Goal: Share content: Share content

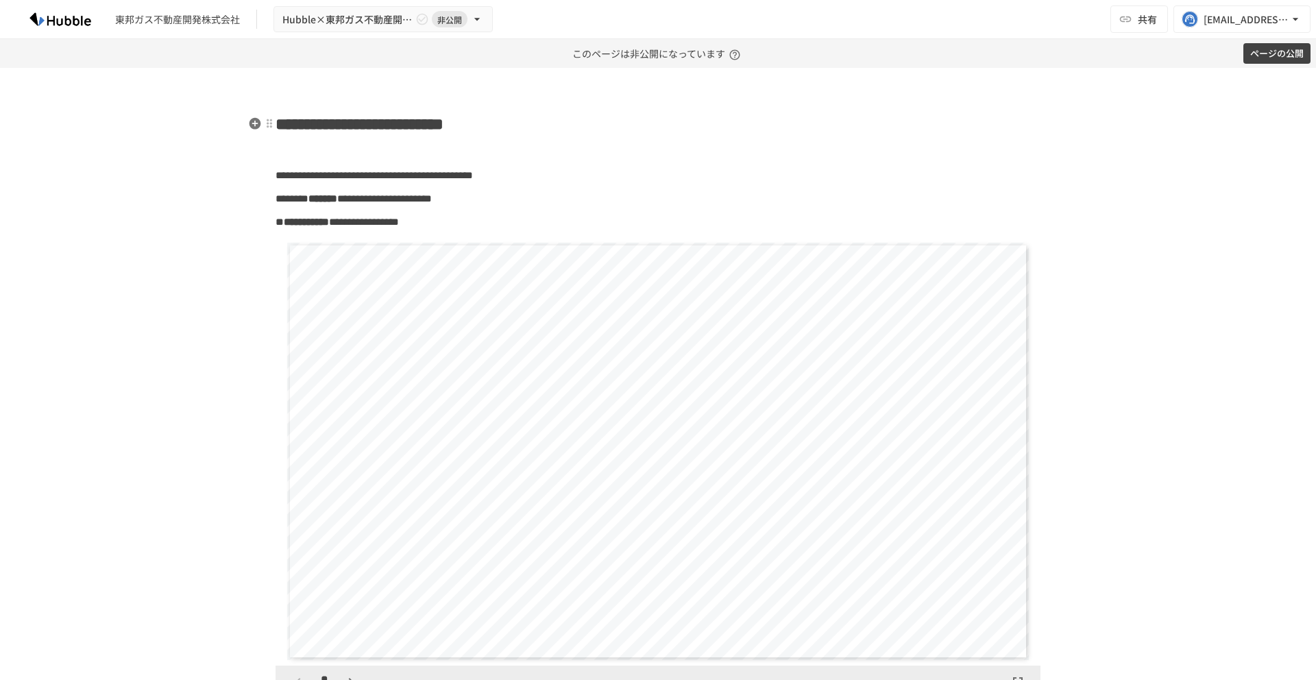
click at [398, 117] on span "**********" at bounding box center [360, 124] width 168 height 16
paste div
click at [1263, 53] on button "ページの公開" at bounding box center [1276, 53] width 67 height 21
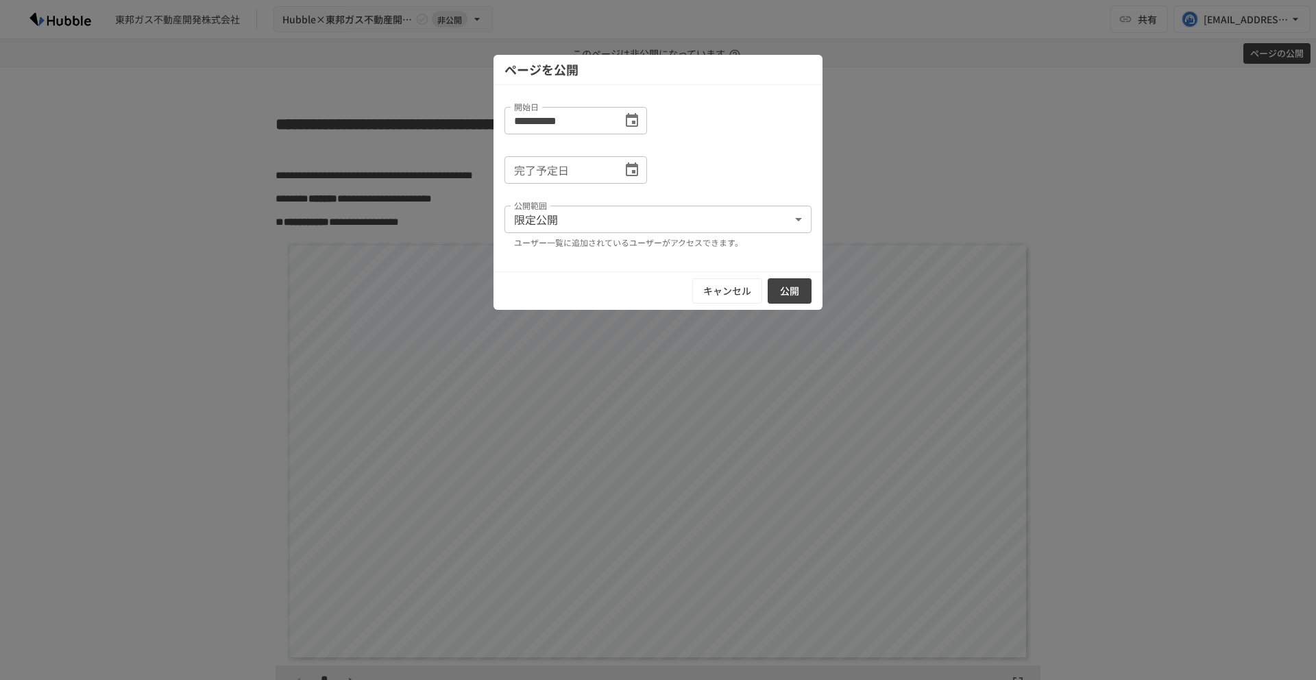
click at [636, 167] on icon "Choose date" at bounding box center [632, 170] width 16 height 16
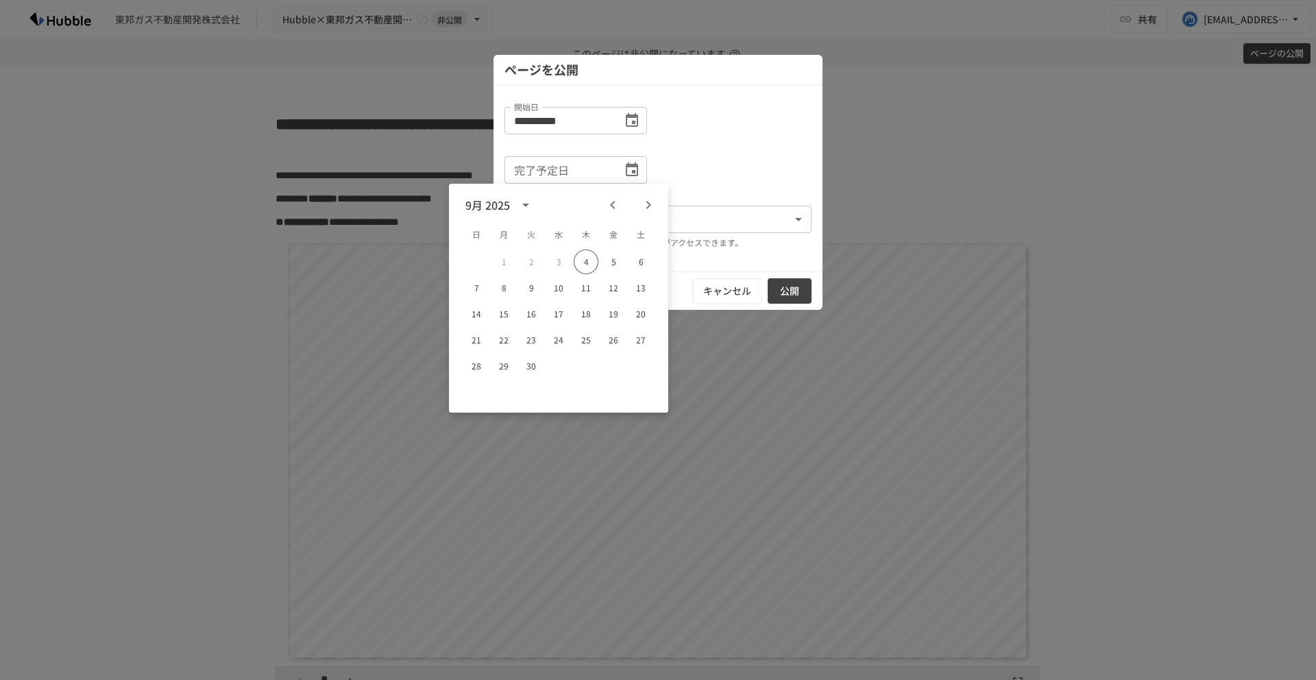
click at [706, 161] on div "完了予定日 完了予定日" at bounding box center [657, 169] width 307 height 27
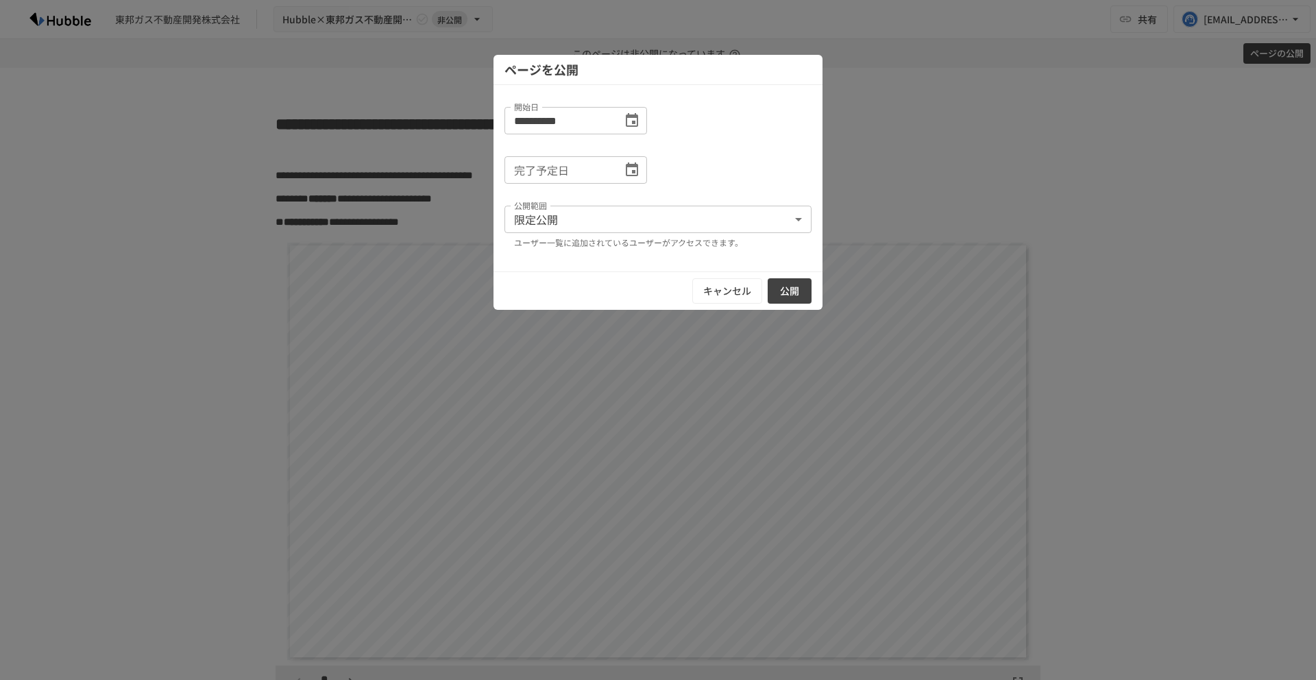
click at [792, 280] on button "公開" at bounding box center [790, 290] width 44 height 25
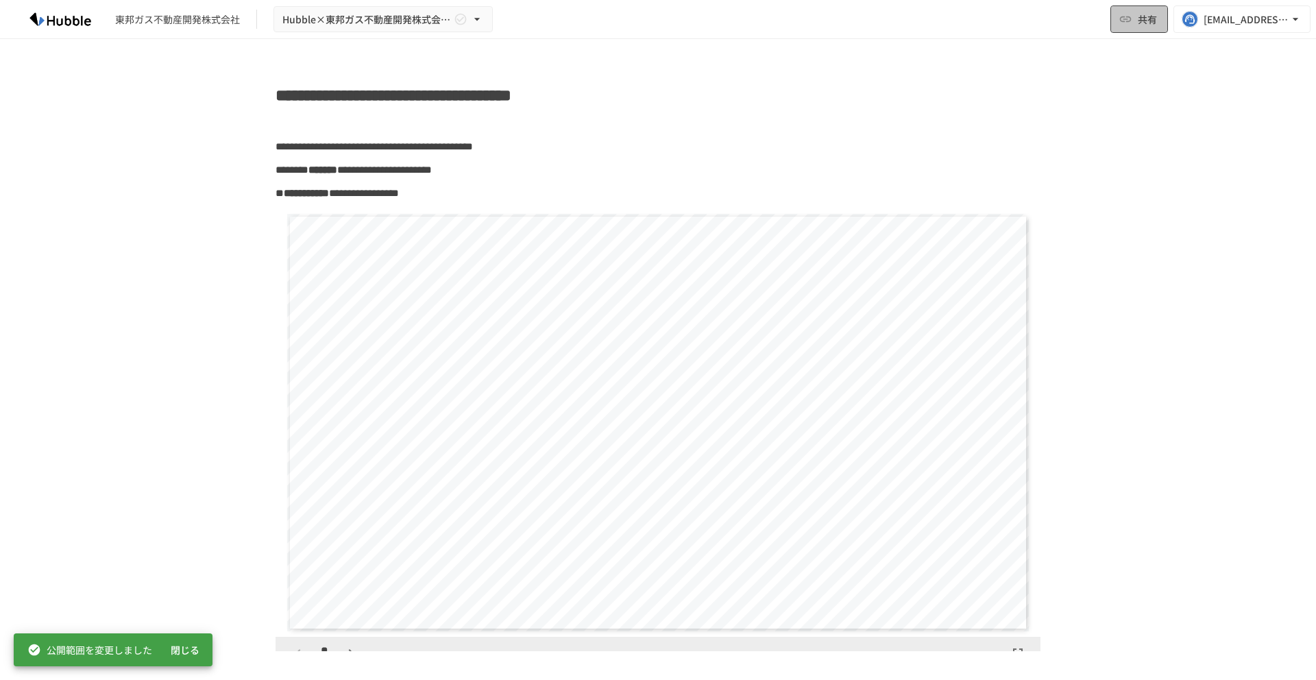
click at [1145, 26] on span "共有" at bounding box center [1147, 19] width 19 height 15
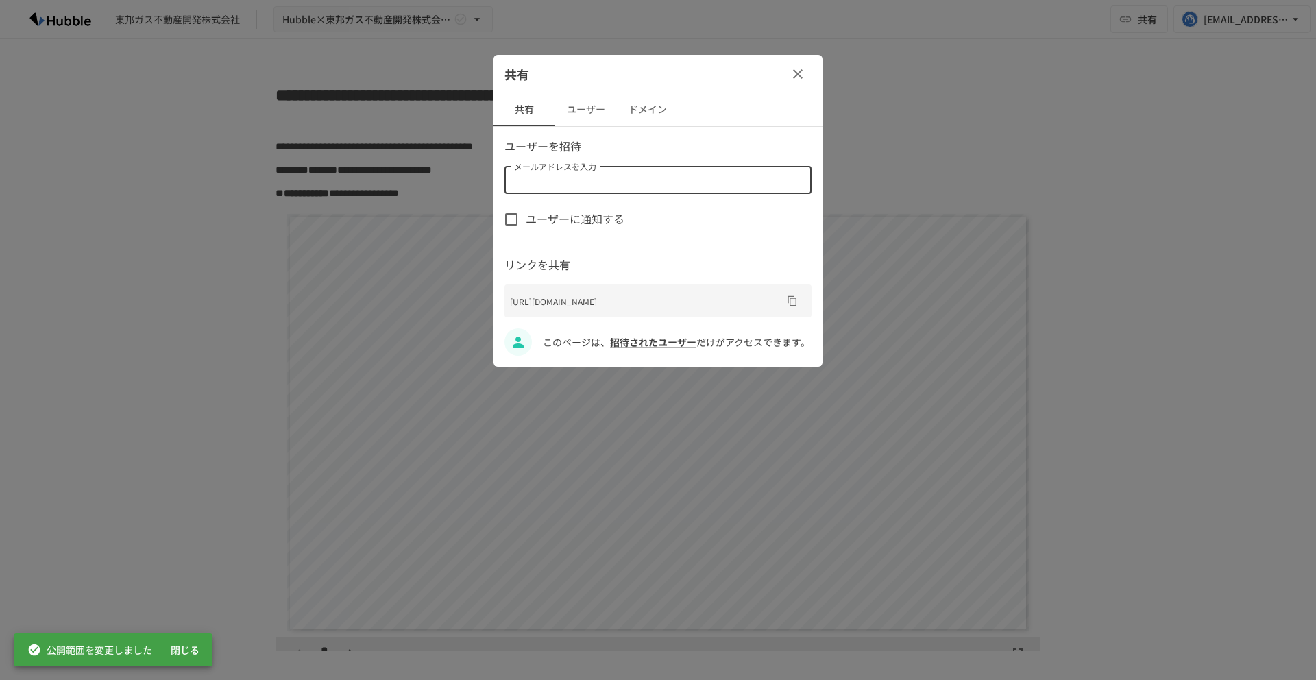
click at [706, 176] on input "メールアドレスを入力" at bounding box center [657, 180] width 297 height 19
click at [639, 190] on div "メールアドレスを入力" at bounding box center [657, 180] width 307 height 27
paste input "**********"
type input "**********"
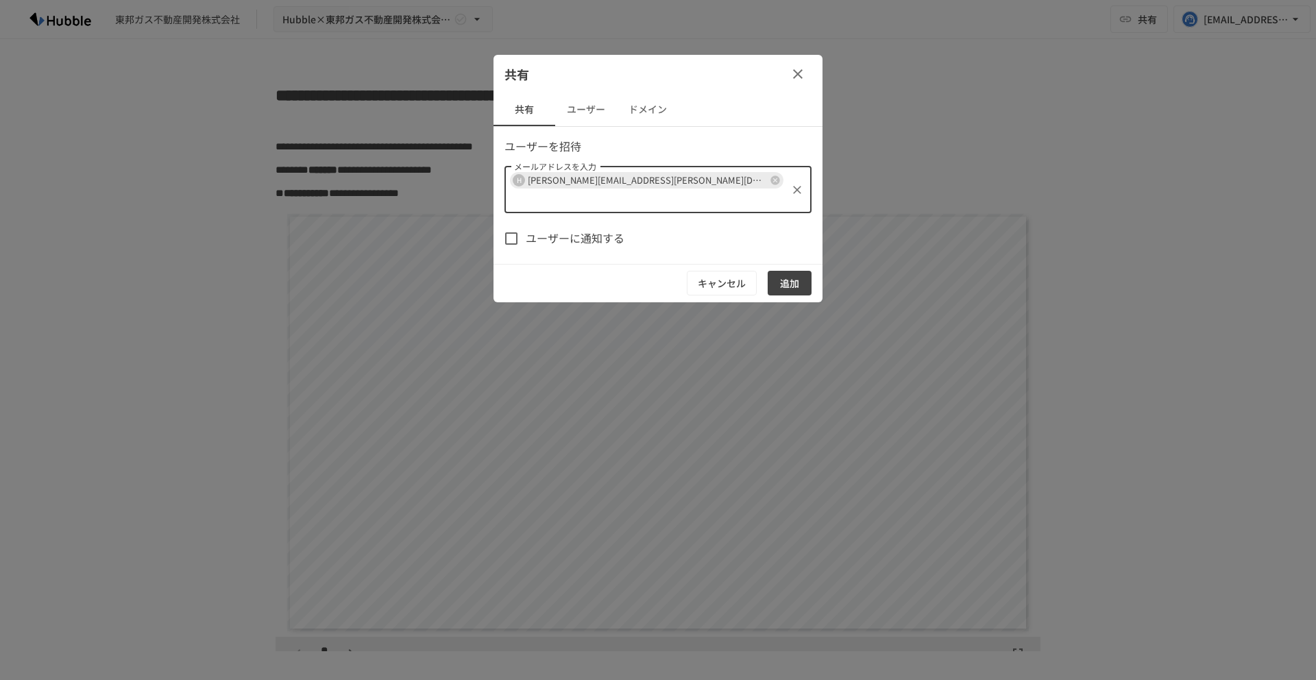
click at [581, 230] on span "ユーザーに通知する" at bounding box center [575, 239] width 99 height 18
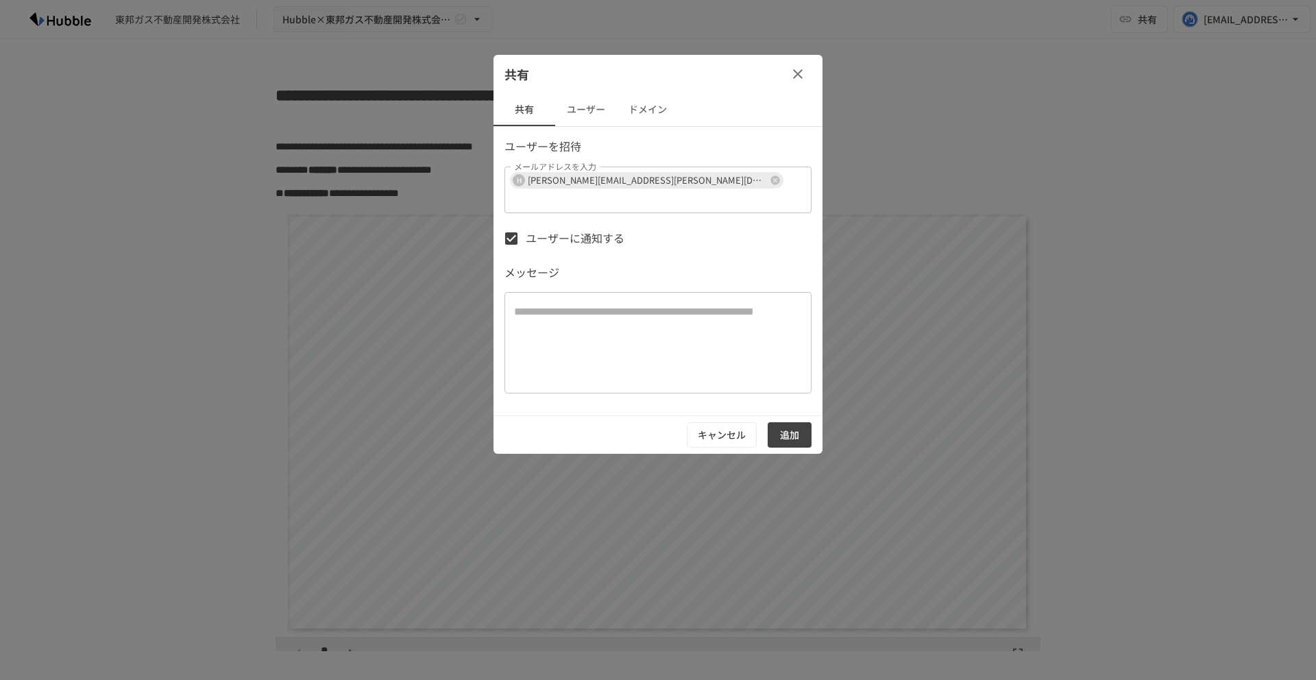
click at [787, 434] on div "キャンセル 追加" at bounding box center [657, 434] width 329 height 38
click at [787, 422] on button "追加" at bounding box center [790, 434] width 44 height 25
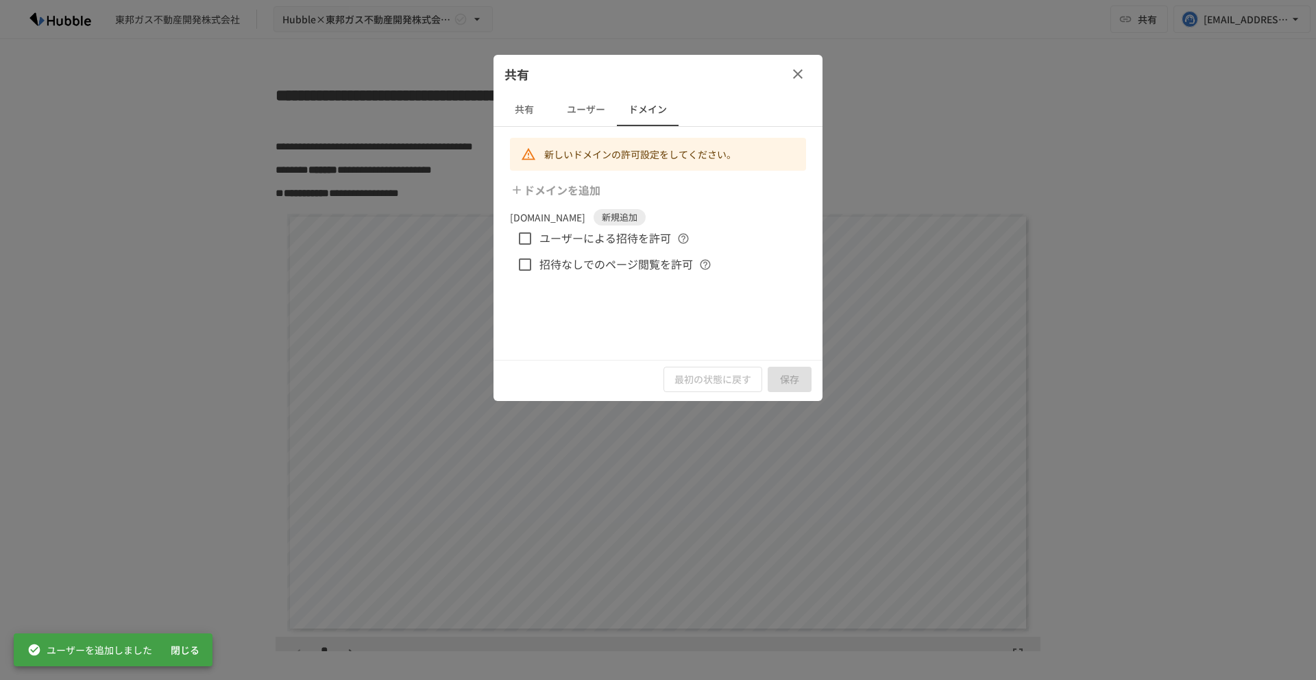
click at [635, 233] on span "ユーザーによる招待を許可" at bounding box center [605, 239] width 132 height 18
click at [635, 271] on span "招待なしでのページ閲覧を許可" at bounding box center [616, 265] width 154 height 18
click at [791, 372] on button "保存" at bounding box center [790, 379] width 44 height 25
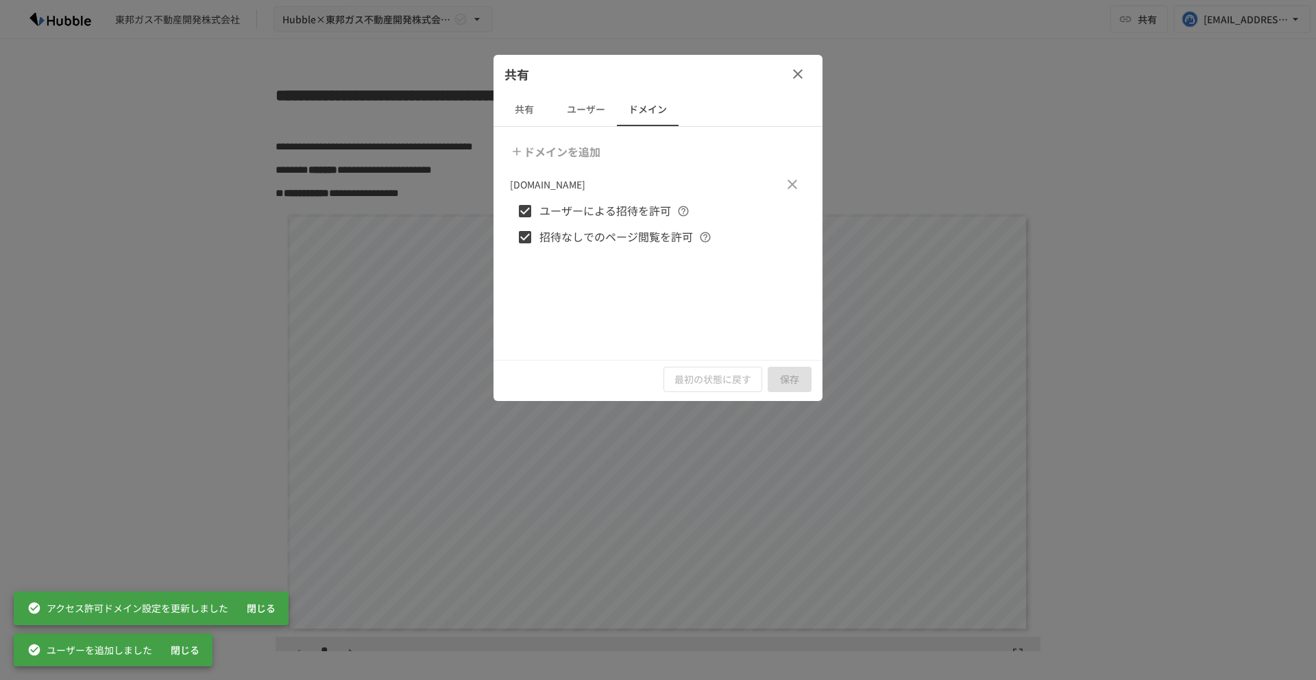
click at [526, 113] on button "共有" at bounding box center [524, 109] width 62 height 33
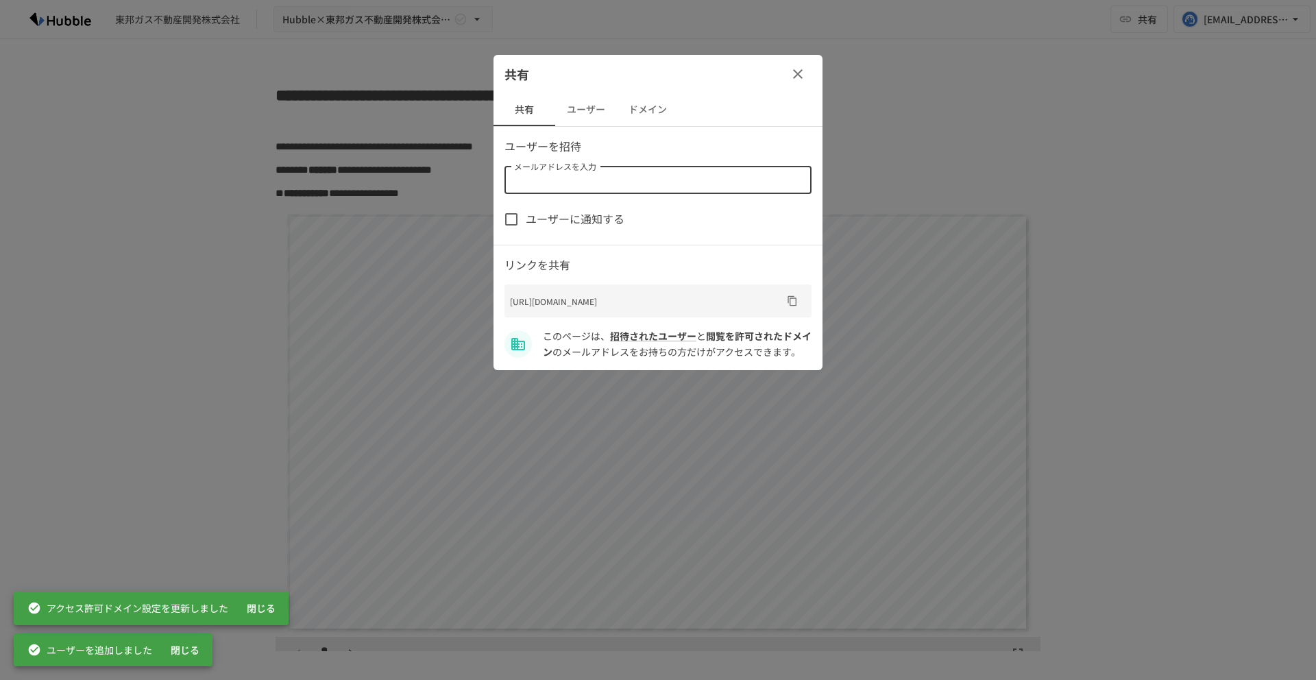
click at [585, 178] on input "メールアドレスを入力" at bounding box center [657, 180] width 297 height 19
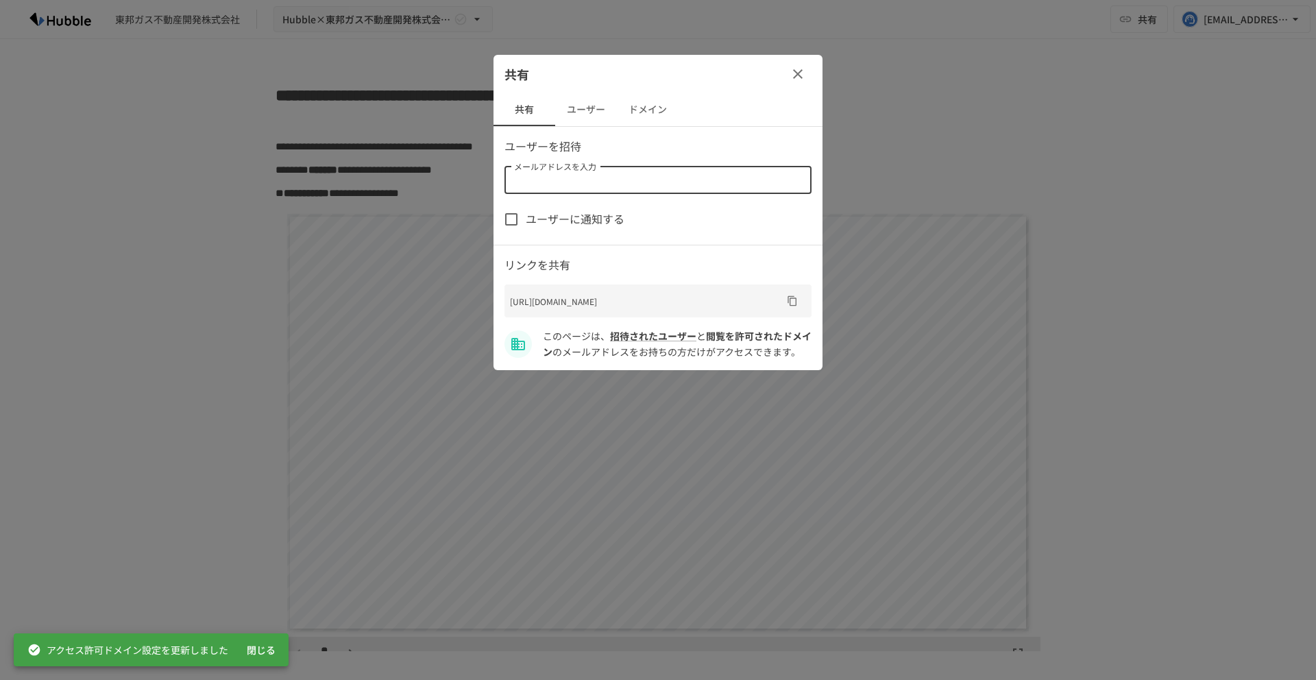
paste input "**********"
type input "**********"
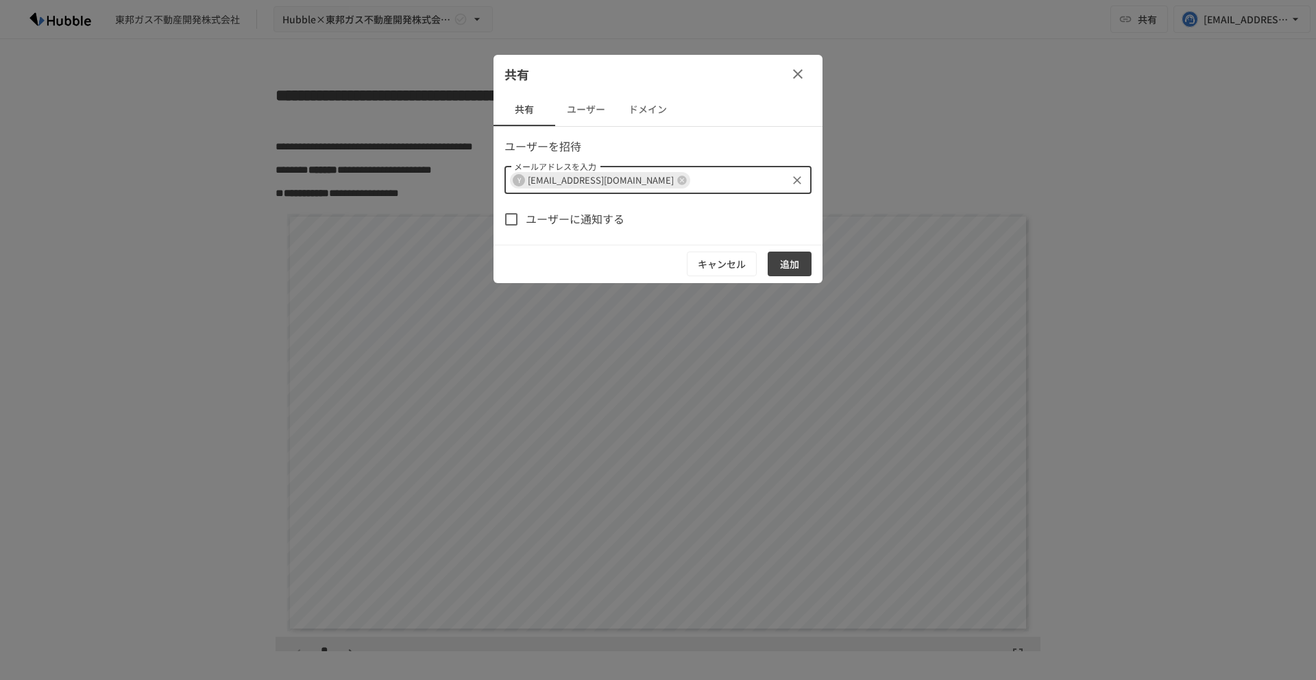
click at [578, 222] on span "ユーザーに通知する" at bounding box center [575, 219] width 99 height 18
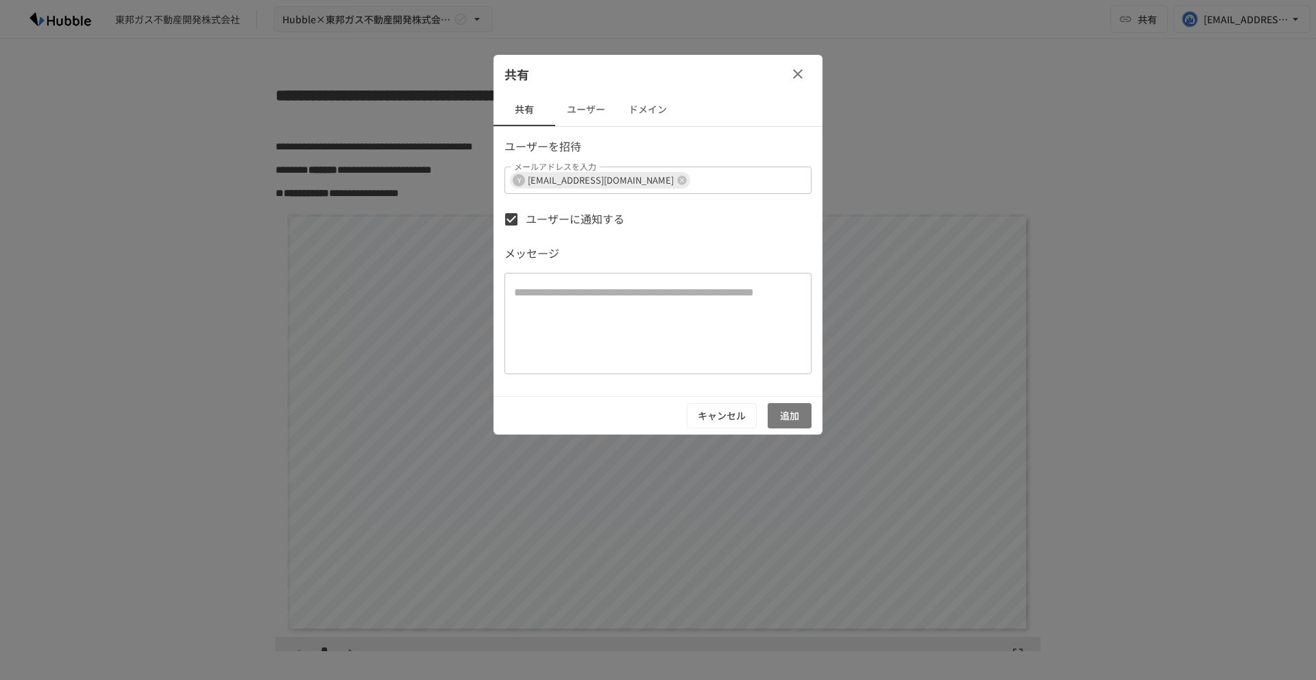
click at [794, 414] on button "追加" at bounding box center [790, 415] width 44 height 25
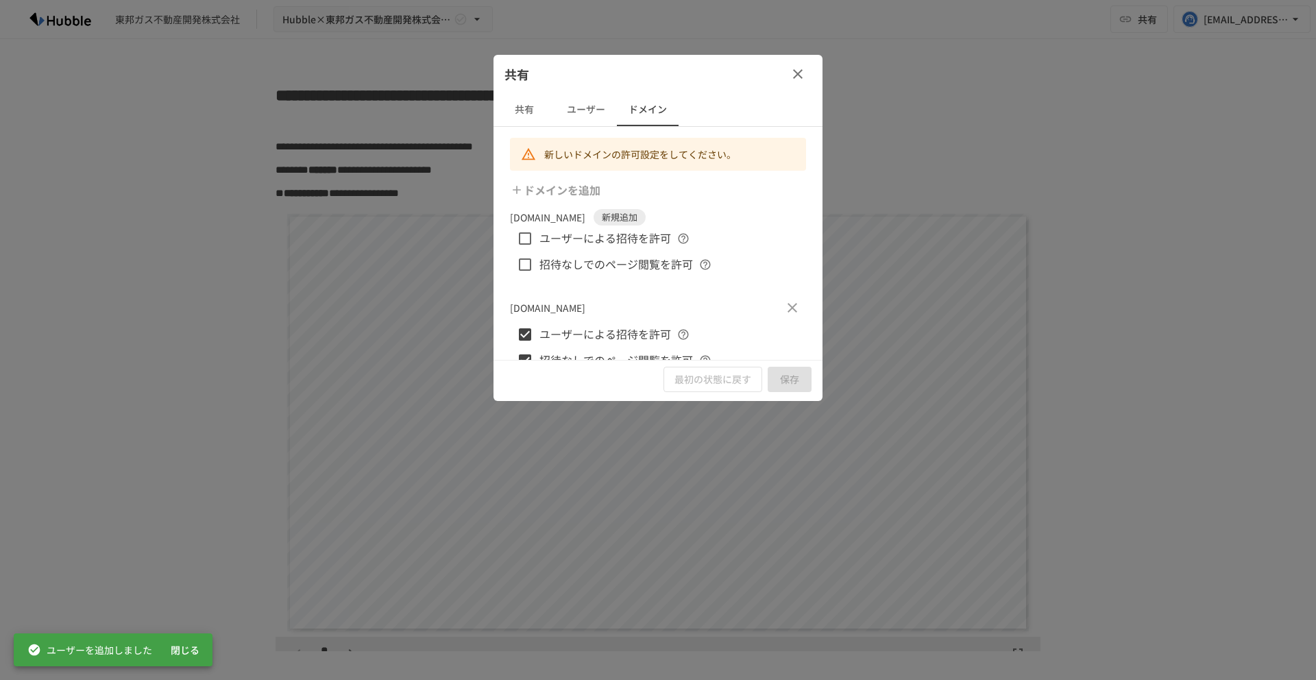
click at [596, 240] on span "ユーザーによる招待を許可" at bounding box center [605, 239] width 132 height 18
click at [596, 263] on span "招待なしでのページ閲覧を許可" at bounding box center [616, 265] width 154 height 18
click at [790, 380] on button "保存" at bounding box center [790, 379] width 44 height 25
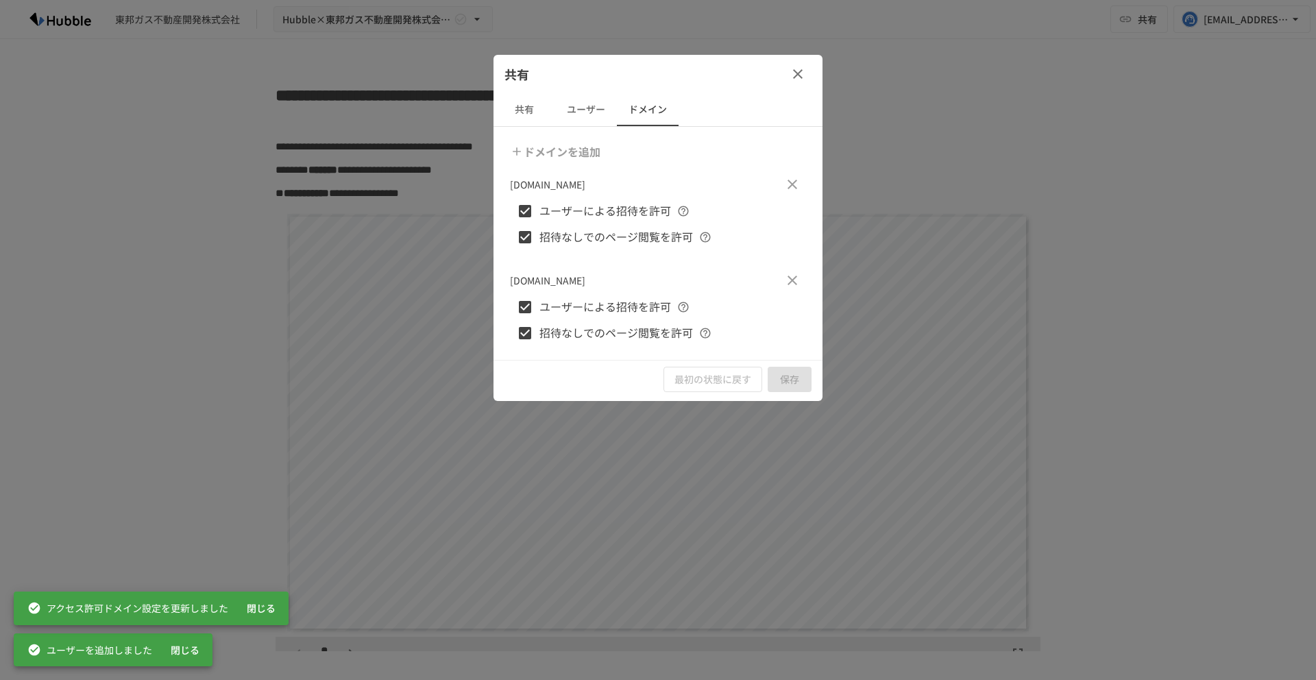
click at [530, 106] on button "共有" at bounding box center [524, 109] width 62 height 33
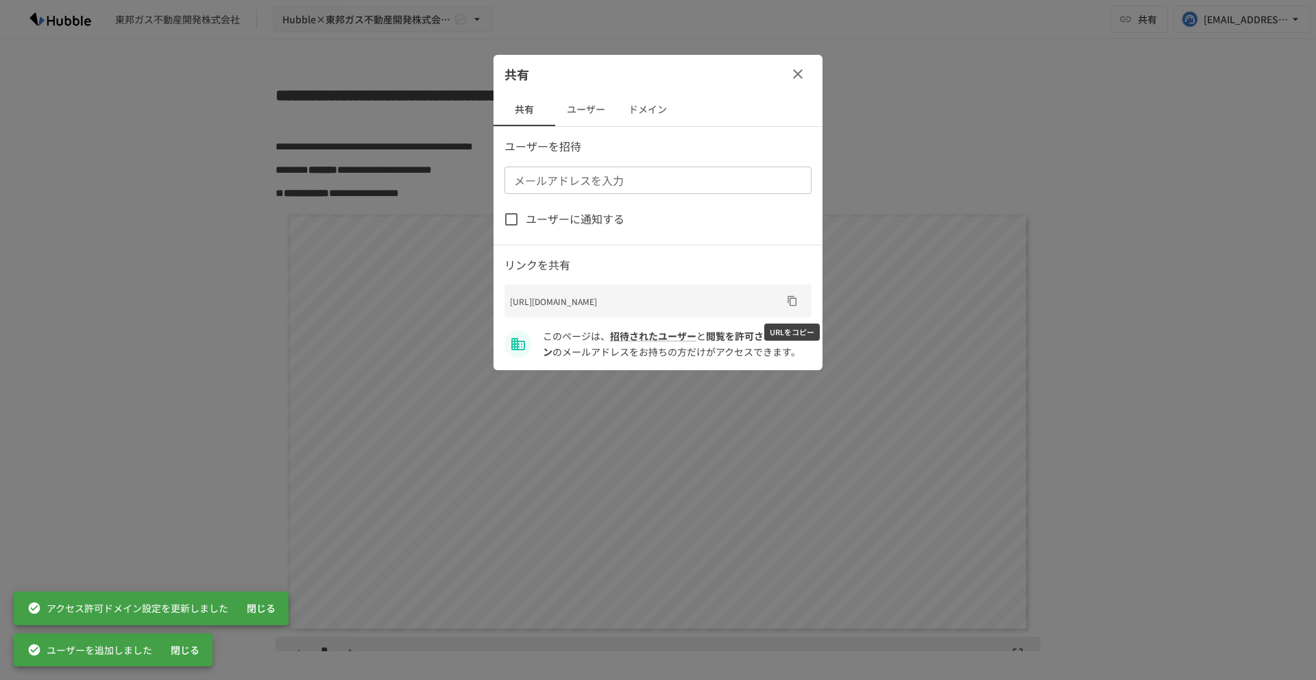
click at [795, 309] on button "URLをコピー" at bounding box center [792, 301] width 22 height 22
